Goal: Information Seeking & Learning: Check status

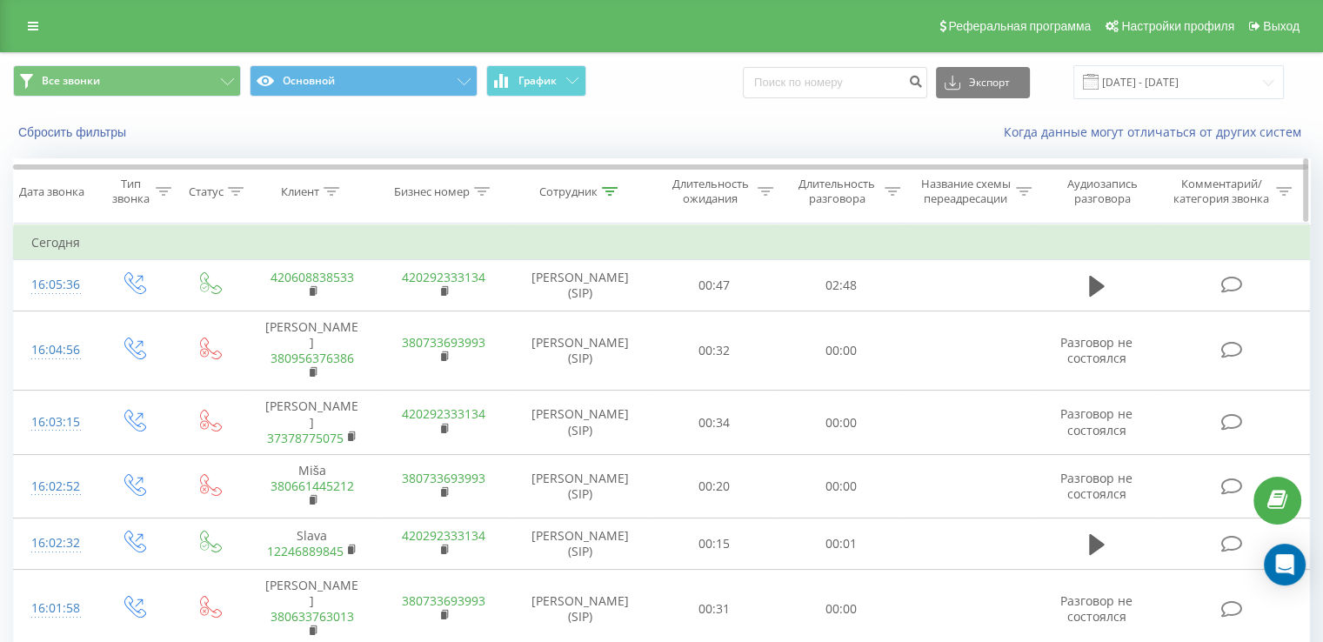
click at [611, 189] on icon at bounding box center [610, 191] width 16 height 9
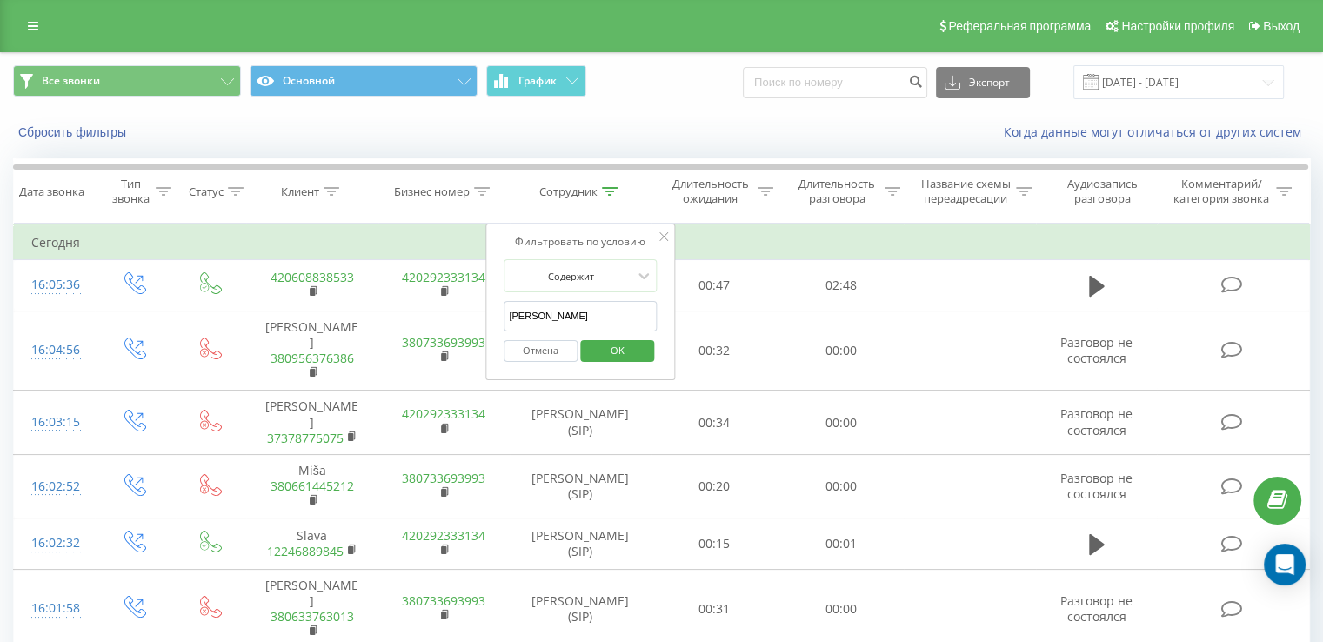
click at [608, 316] on input "[PERSON_NAME]" at bounding box center [580, 316] width 153 height 30
type input "[PERSON_NAME]"
type input "a"
click at [626, 358] on span "OK" at bounding box center [617, 350] width 49 height 27
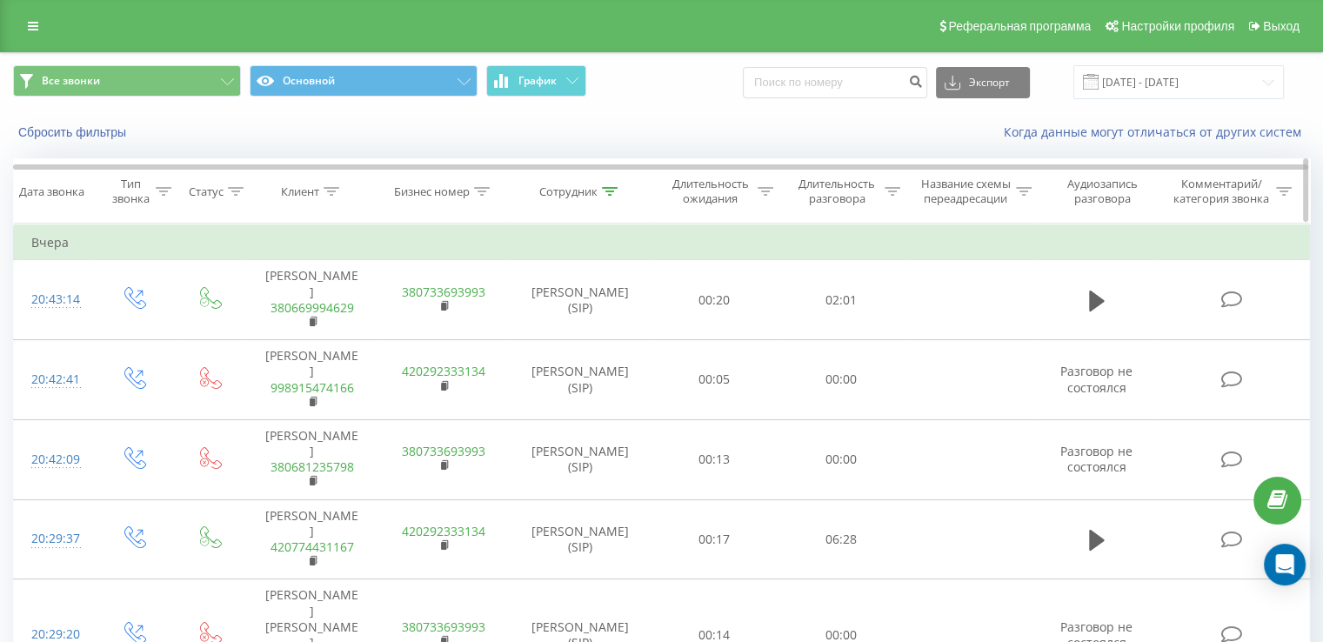
click at [604, 189] on icon at bounding box center [610, 191] width 16 height 9
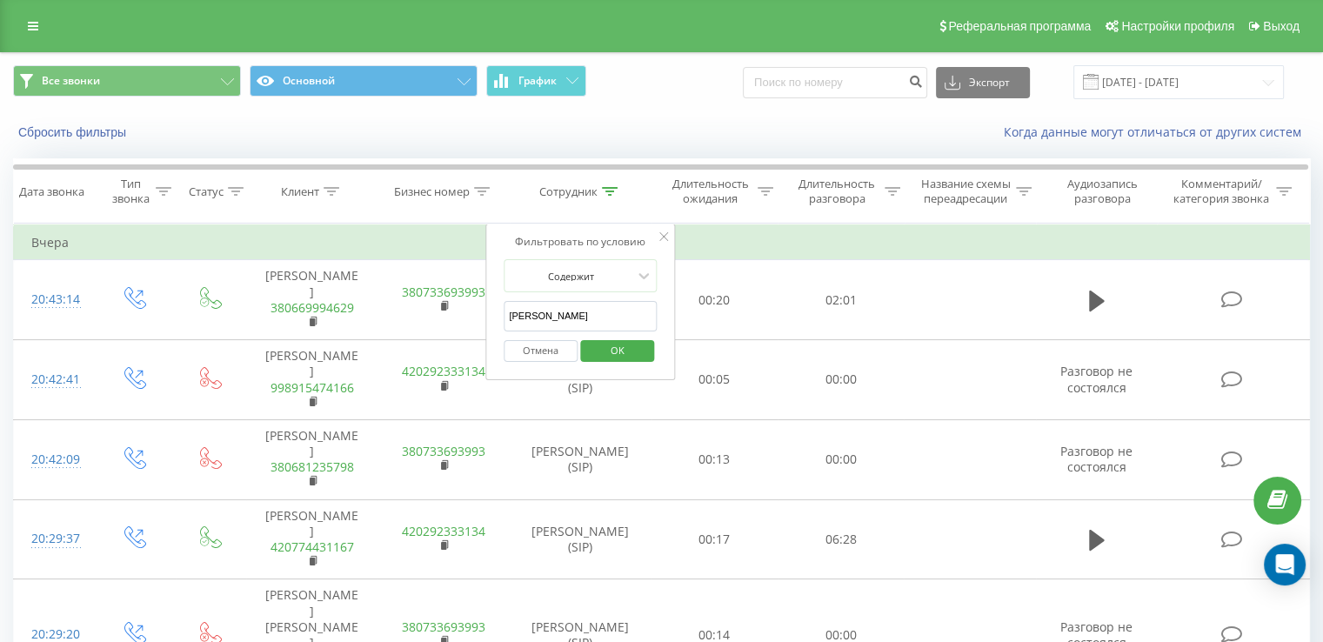
click at [561, 308] on input "[PERSON_NAME]" at bounding box center [580, 316] width 153 height 30
type input "[PERSON_NAME]"
click at [625, 338] on span "OK" at bounding box center [617, 350] width 49 height 27
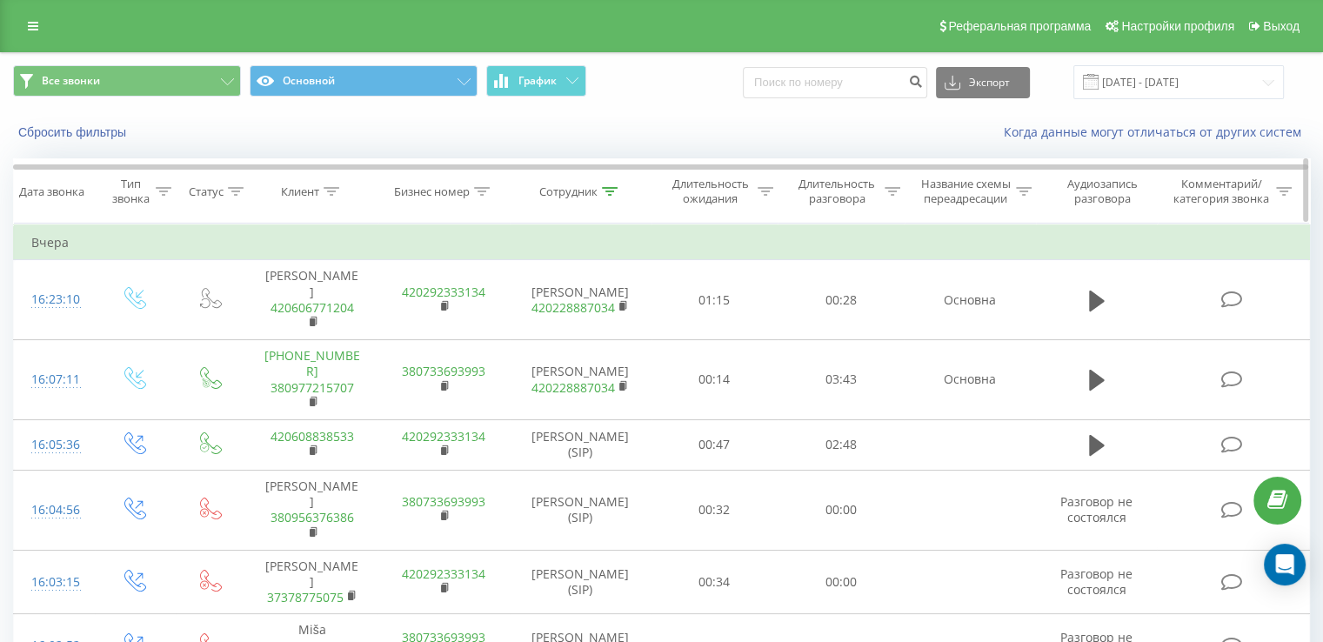
click at [888, 197] on div at bounding box center [893, 191] width 16 height 15
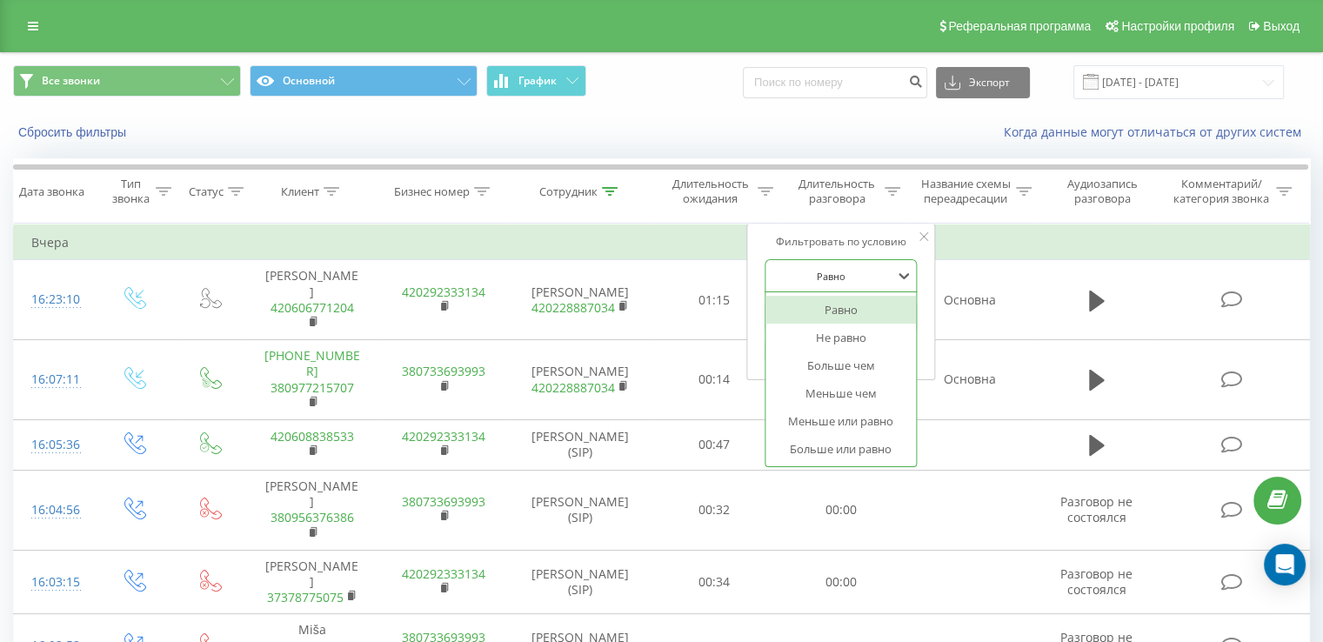
click at [814, 271] on div at bounding box center [832, 276] width 124 height 17
click at [817, 366] on div "Больше чем" at bounding box center [841, 365] width 151 height 28
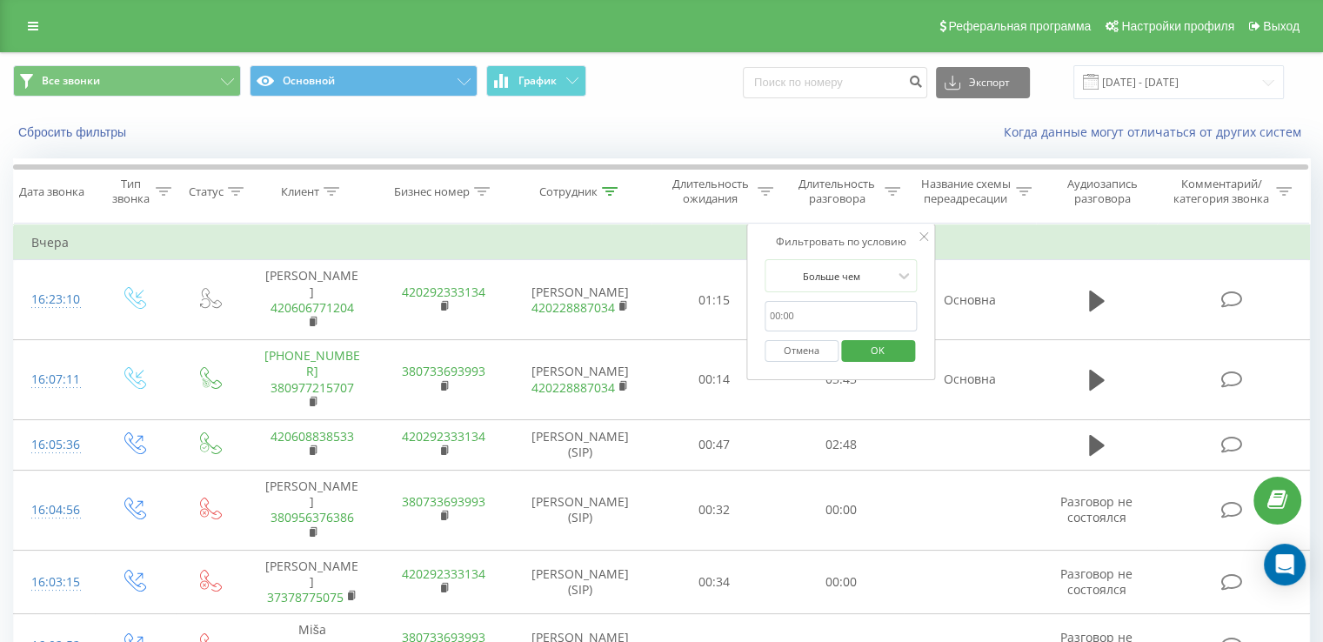
click at [798, 313] on input "text" at bounding box center [841, 316] width 153 height 30
type input "00:30"
click at [861, 351] on span "OK" at bounding box center [877, 350] width 49 height 27
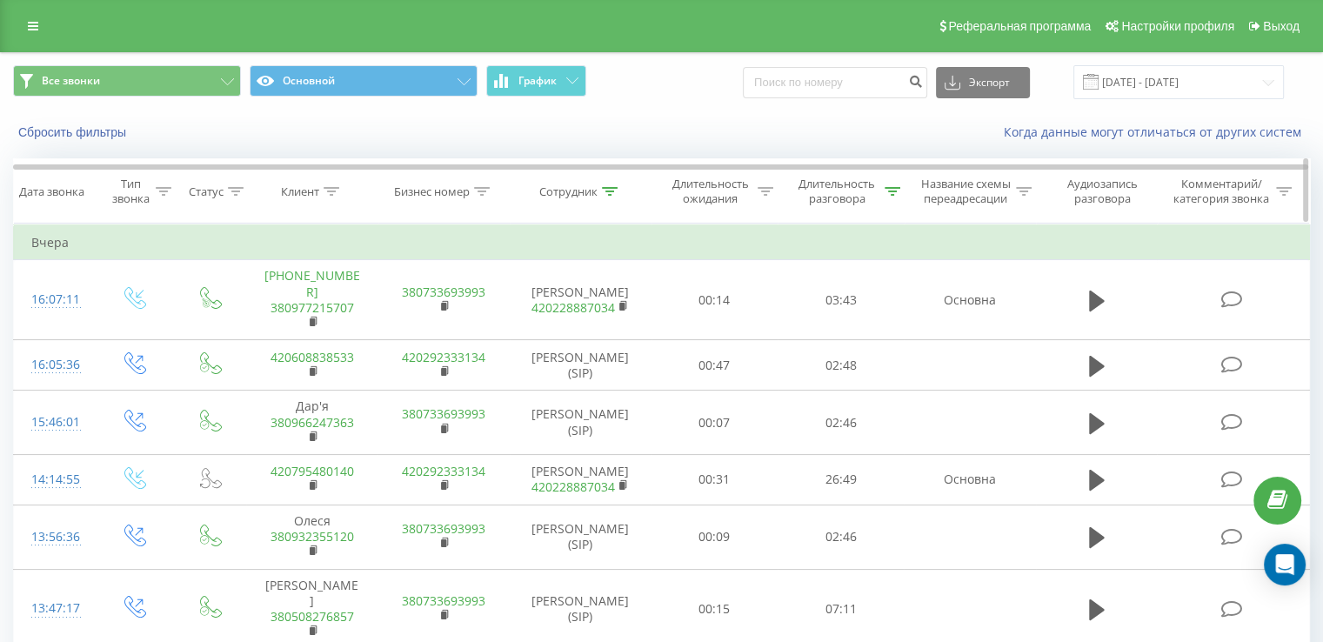
click at [893, 198] on div "Длительность разговора" at bounding box center [846, 192] width 107 height 30
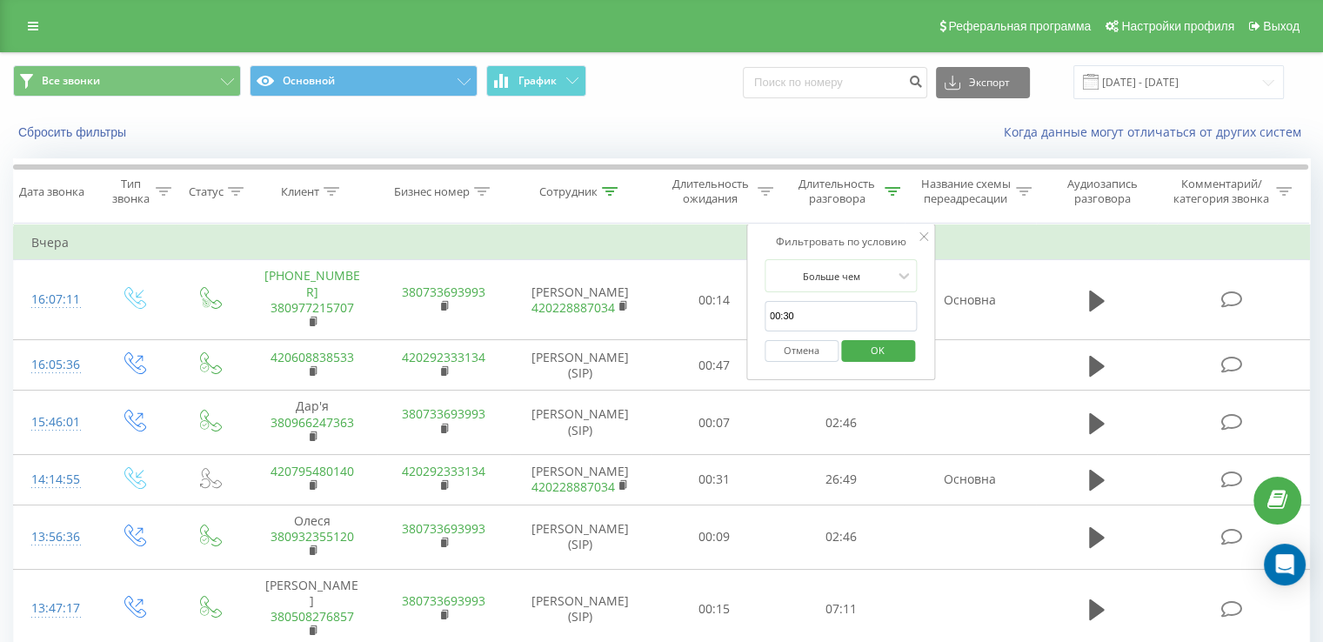
click at [821, 310] on input "00:30" at bounding box center [841, 316] width 153 height 30
type input "0"
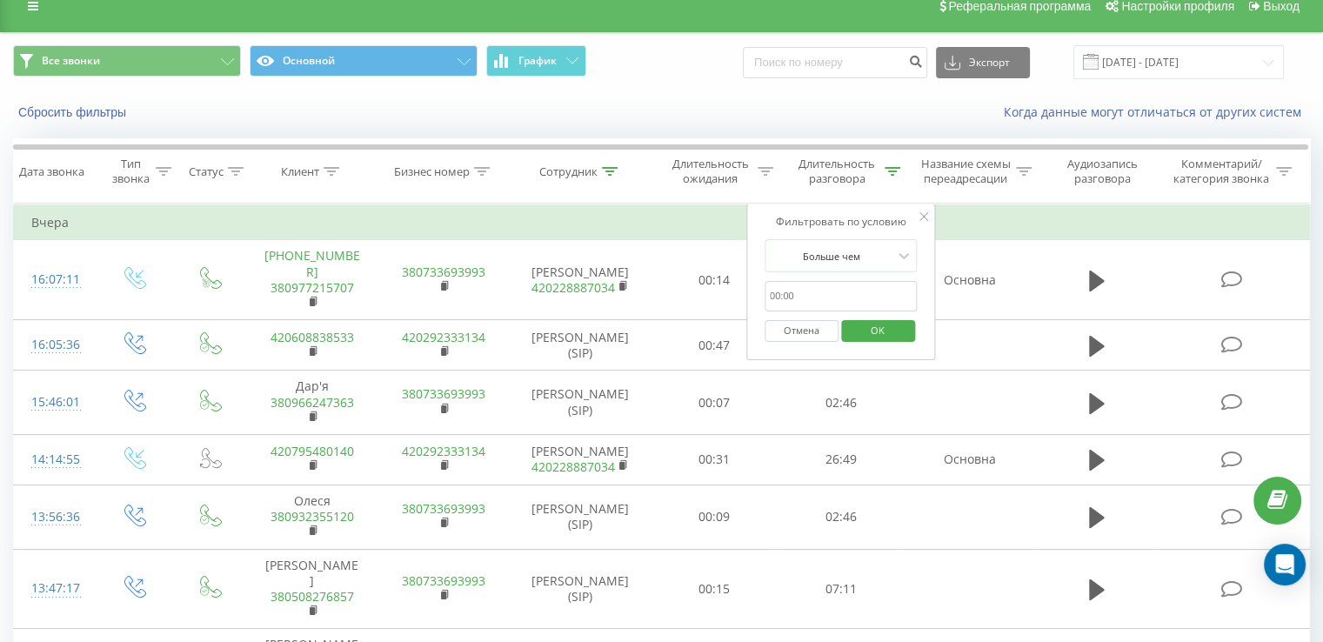
scroll to position [21, 0]
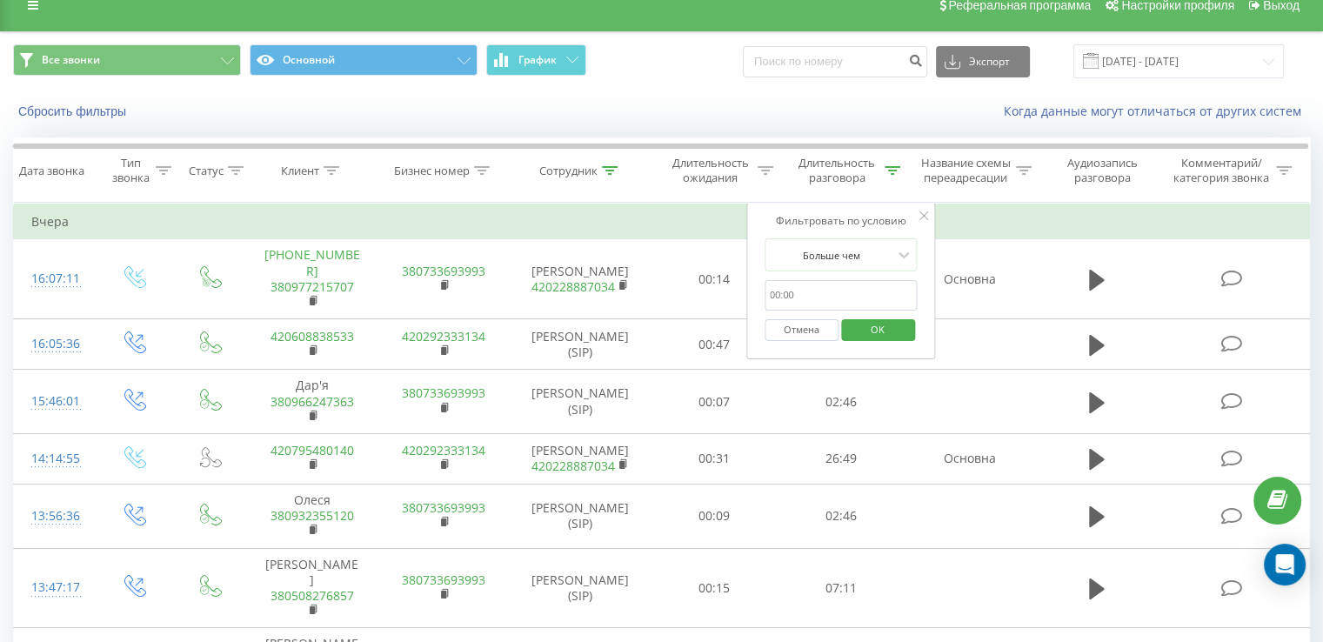
click at [878, 335] on span "OK" at bounding box center [877, 329] width 49 height 27
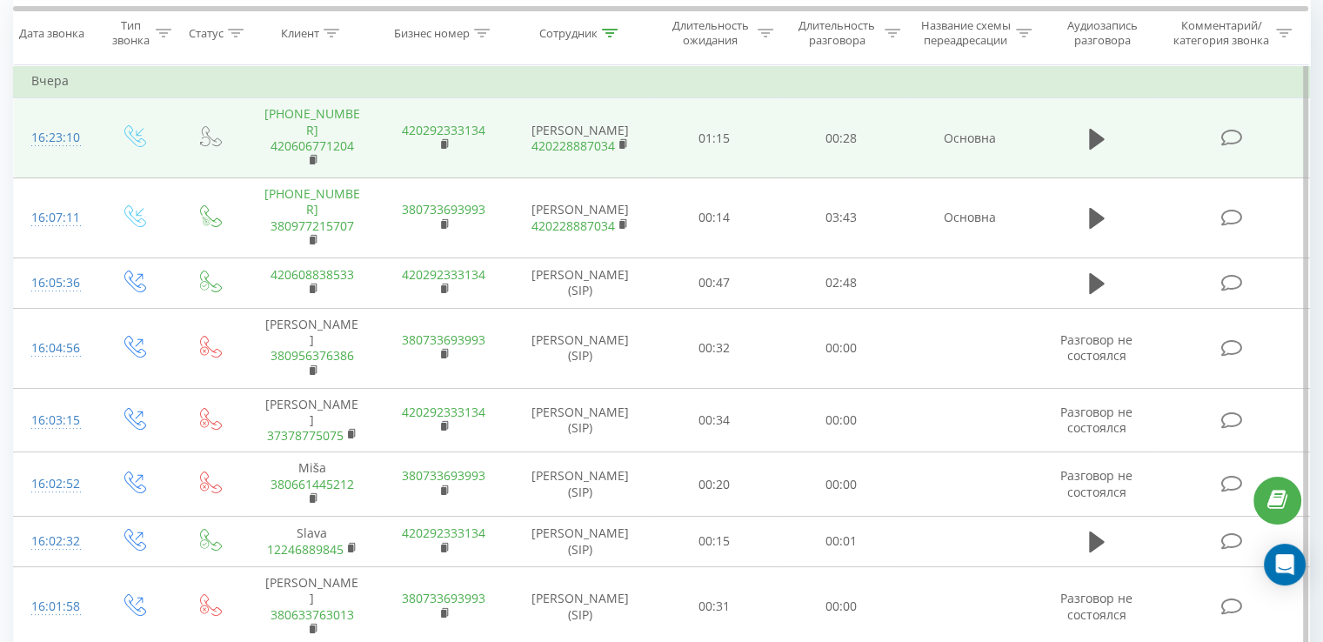
scroll to position [169, 0]
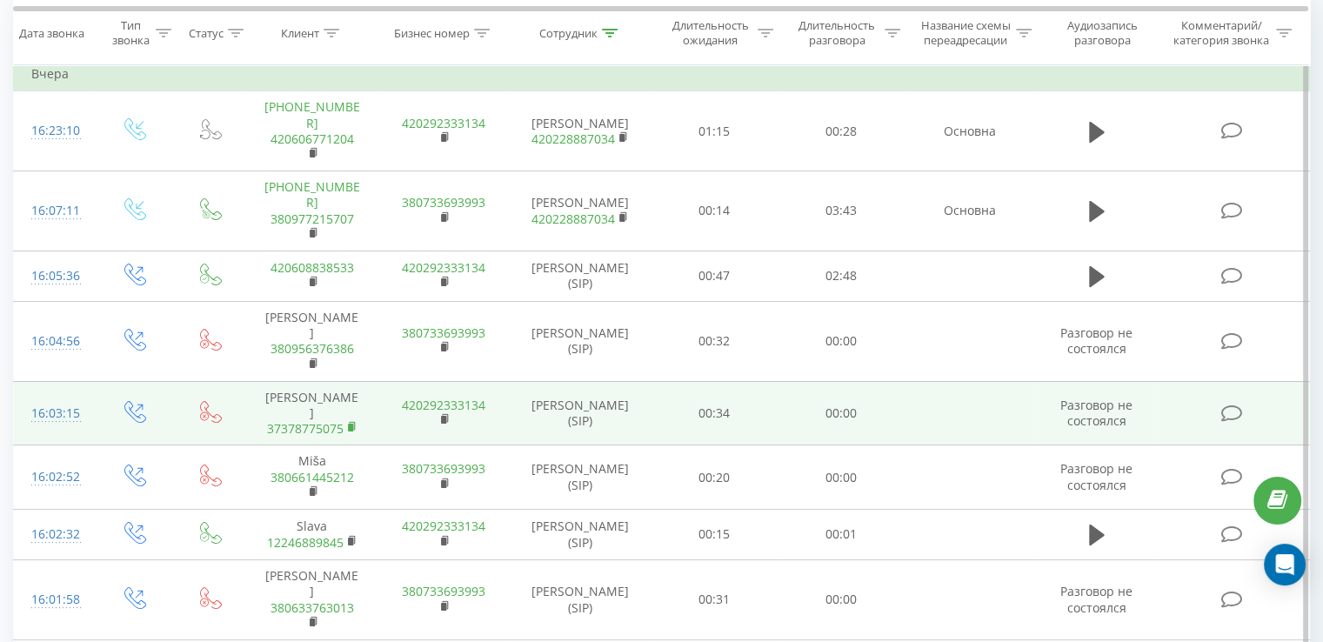
click at [352, 424] on rect at bounding box center [350, 428] width 5 height 8
